Goal: Transaction & Acquisition: Purchase product/service

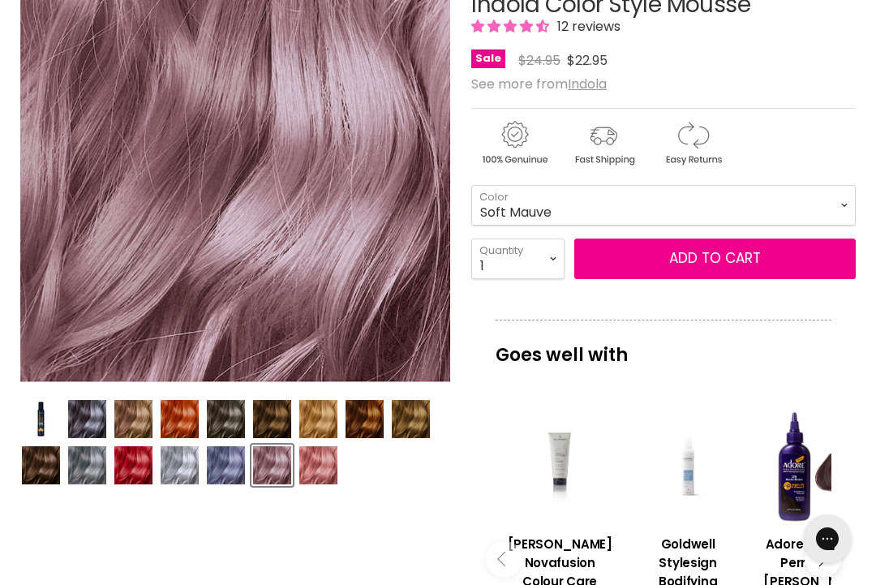
scroll to position [263, 0]
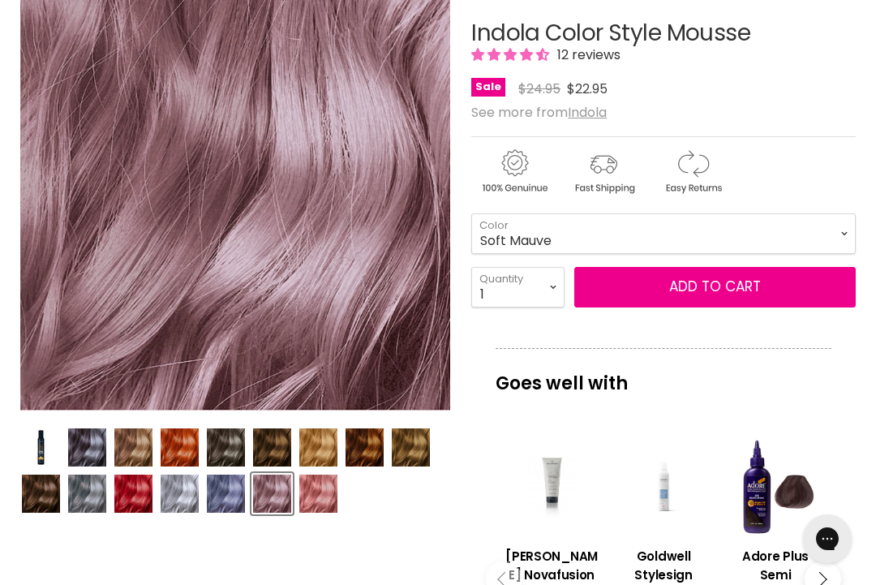
click at [188, 497] on img "Product thumbnails" at bounding box center [180, 493] width 38 height 38
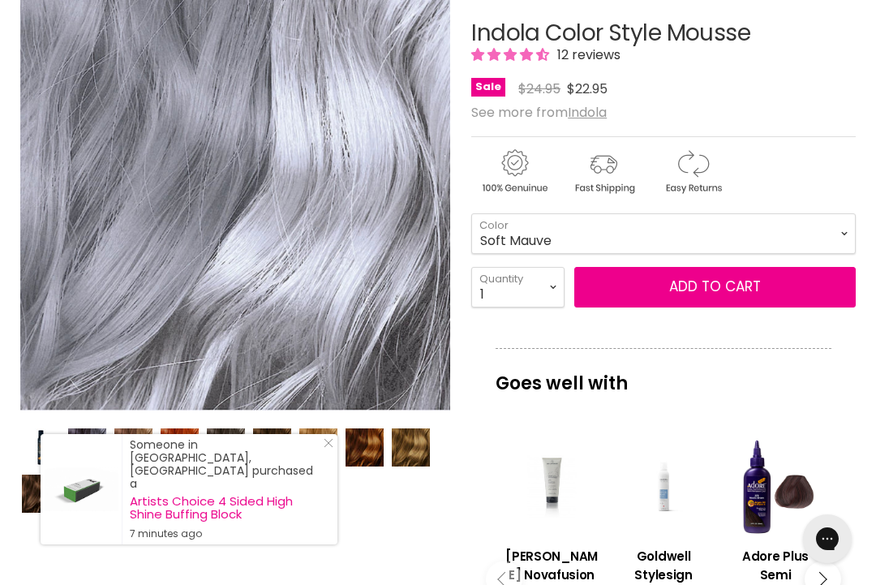
click at [842, 231] on select "Beige Blonde Honey Blonde Medium Blonde Dark Blonde Medium Brown Strawberry Ros…" at bounding box center [663, 233] width 384 height 41
select select "Silver"
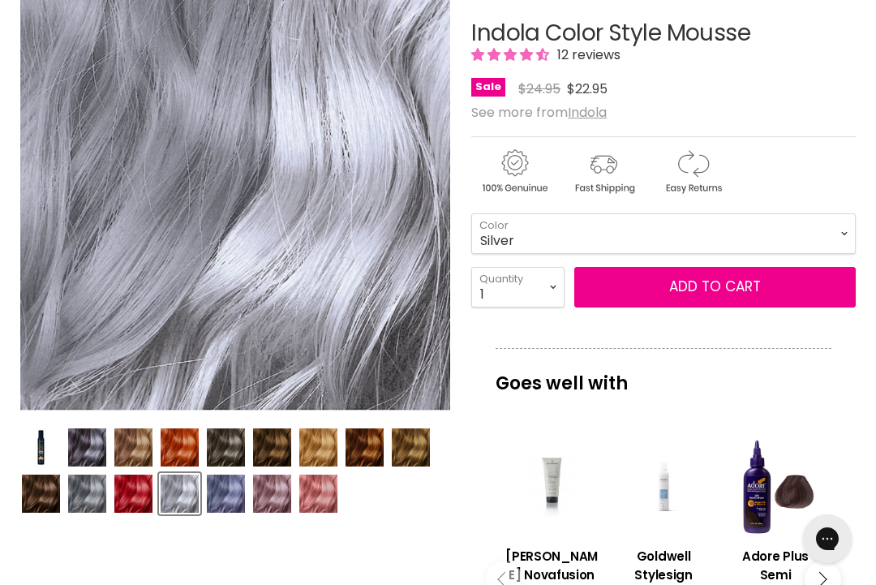
click at [85, 491] on img "Product thumbnails" at bounding box center [87, 493] width 38 height 38
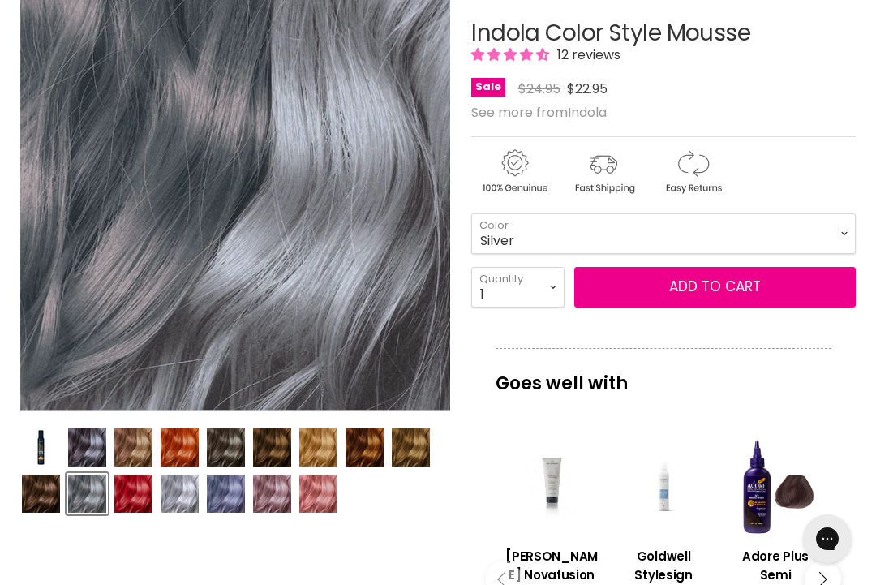
click at [185, 508] on img "Product thumbnails" at bounding box center [180, 493] width 38 height 38
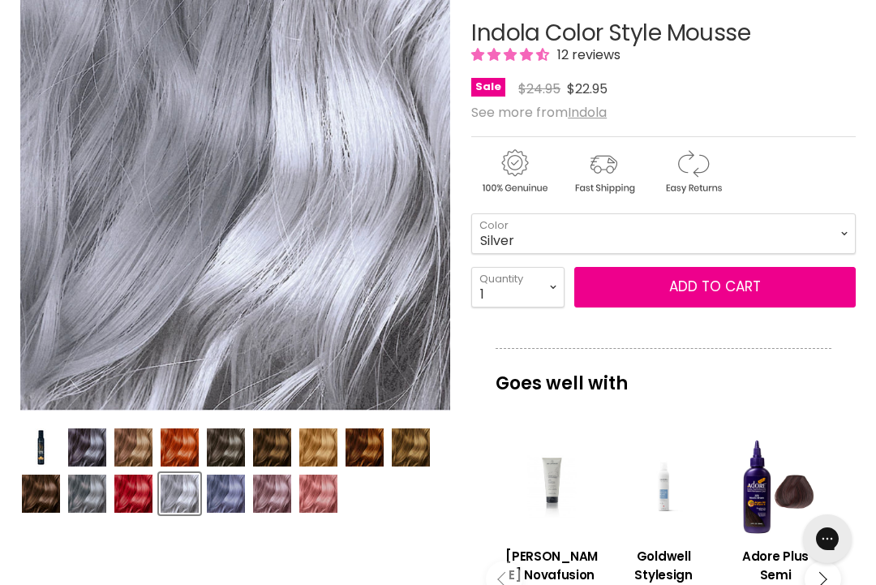
click at [226, 495] on img "Product thumbnails" at bounding box center [226, 493] width 38 height 38
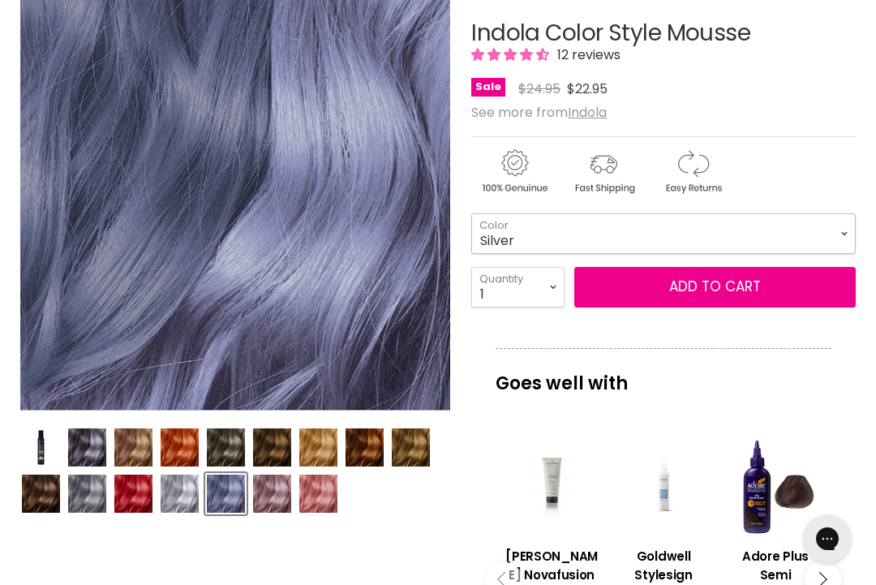
click at [851, 227] on select "Beige Blonde Honey Blonde Medium Blonde Dark Blonde Medium Brown Strawberry Ros…" at bounding box center [663, 233] width 384 height 41
click at [181, 500] on img "Product thumbnails" at bounding box center [180, 493] width 38 height 38
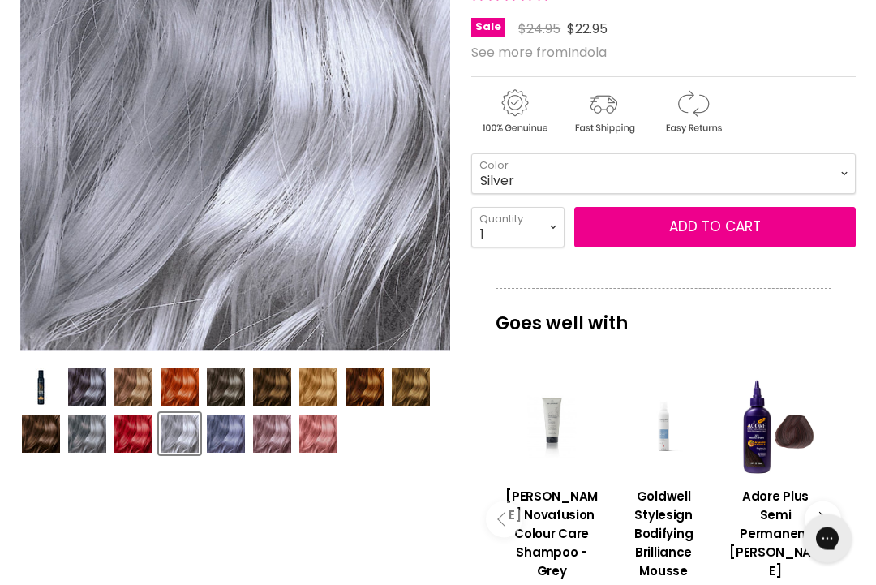
scroll to position [322, 0]
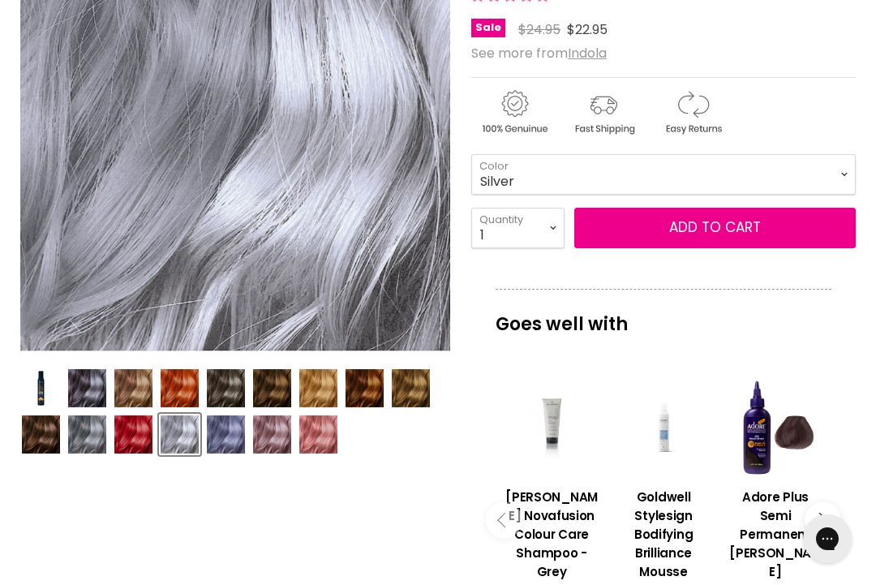
click at [765, 268] on div "Indola Color Style Mousse 12 reviews Sale Original Price $24.95 Current Price $…" at bounding box center [663, 463] width 384 height 1084
click at [710, 223] on button "Add to cart" at bounding box center [714, 228] width 281 height 41
click at [709, 229] on button "Add to cart" at bounding box center [714, 228] width 281 height 41
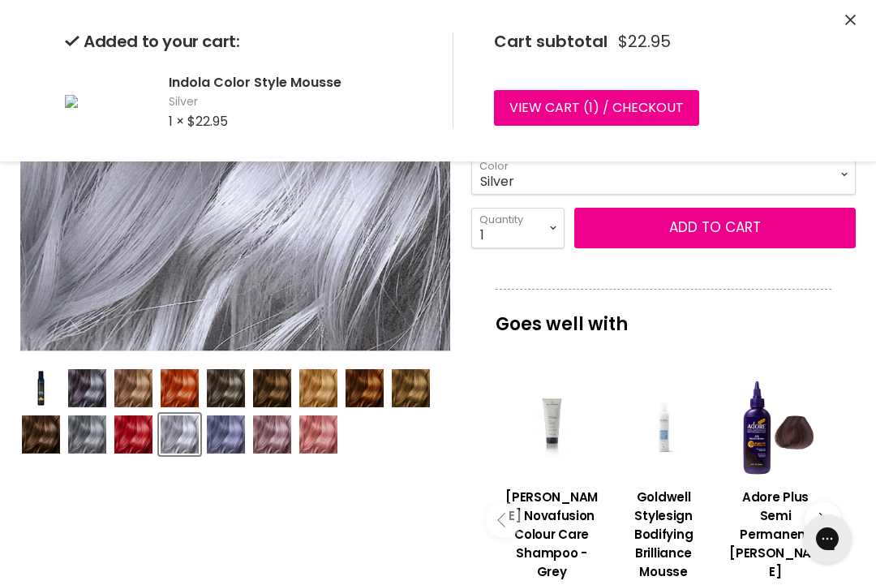
click at [717, 229] on button "Add to cart" at bounding box center [714, 228] width 281 height 41
click at [662, 96] on link "View cart ( 2 ) / Checkout" at bounding box center [598, 108] width 208 height 36
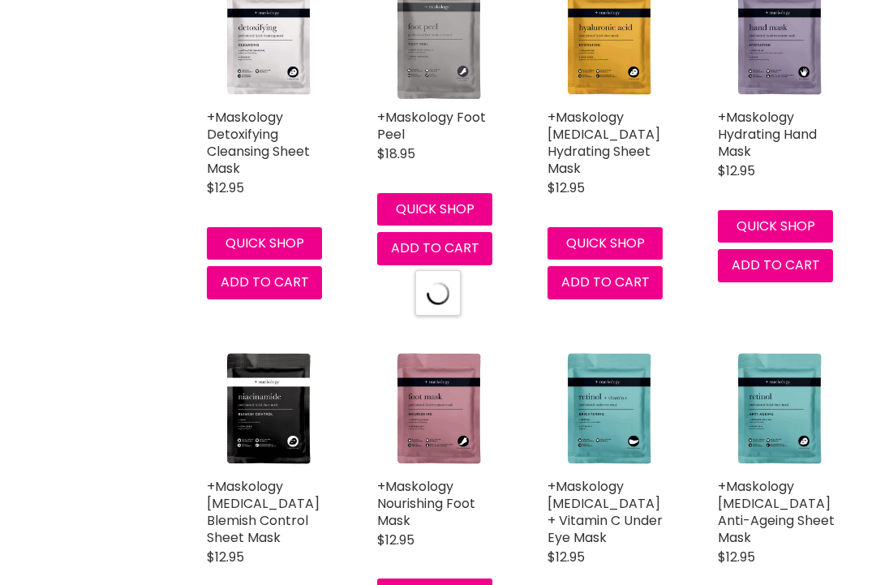
select select "title-ascending"
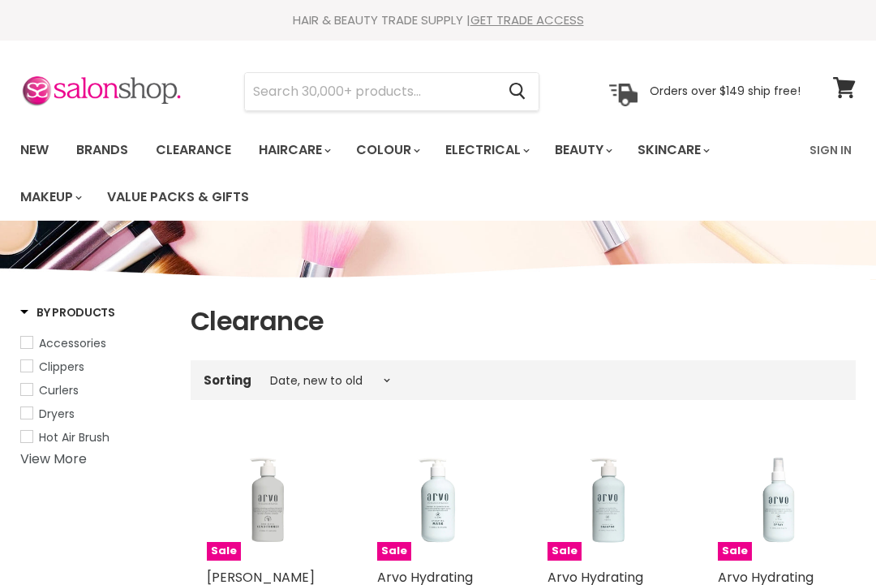
select select "created-descending"
